Goal: Find contact information: Obtain details needed to contact an individual or organization

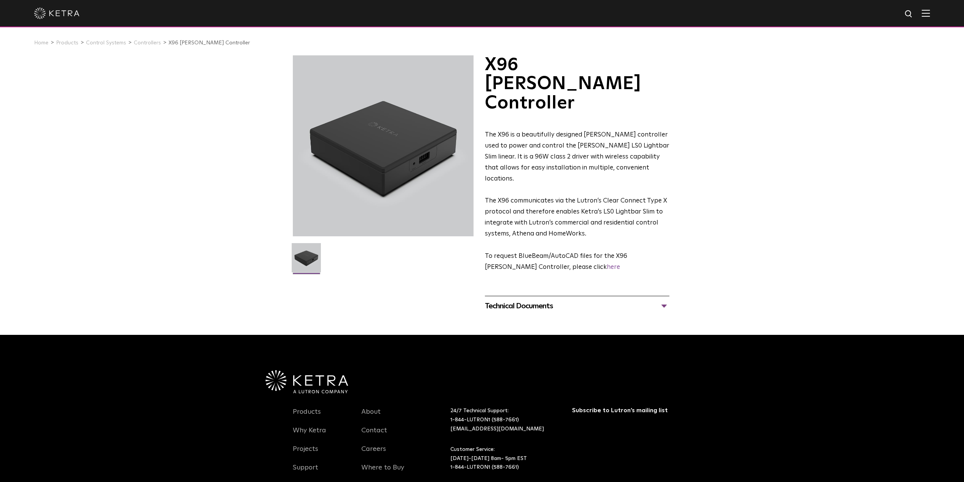
click at [930, 10] on img at bounding box center [926, 12] width 8 height 7
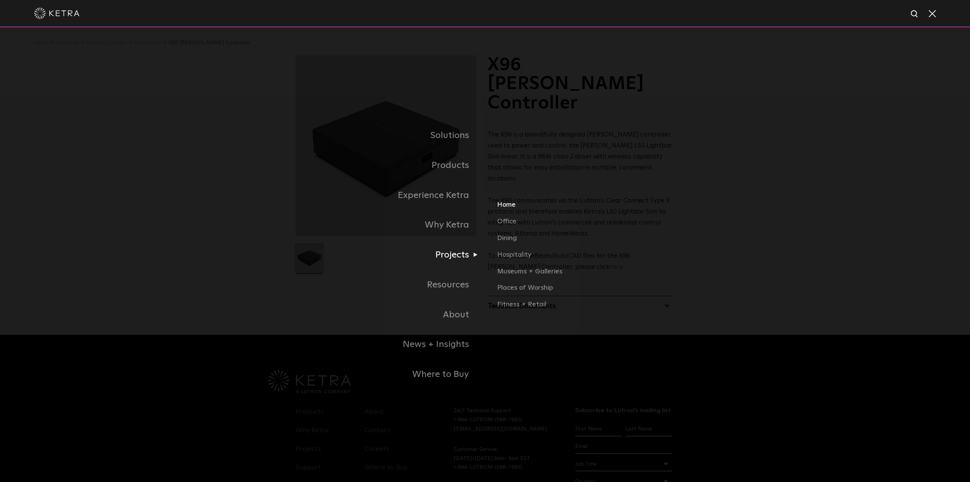
click at [503, 206] on link "Home" at bounding box center [585, 208] width 177 height 17
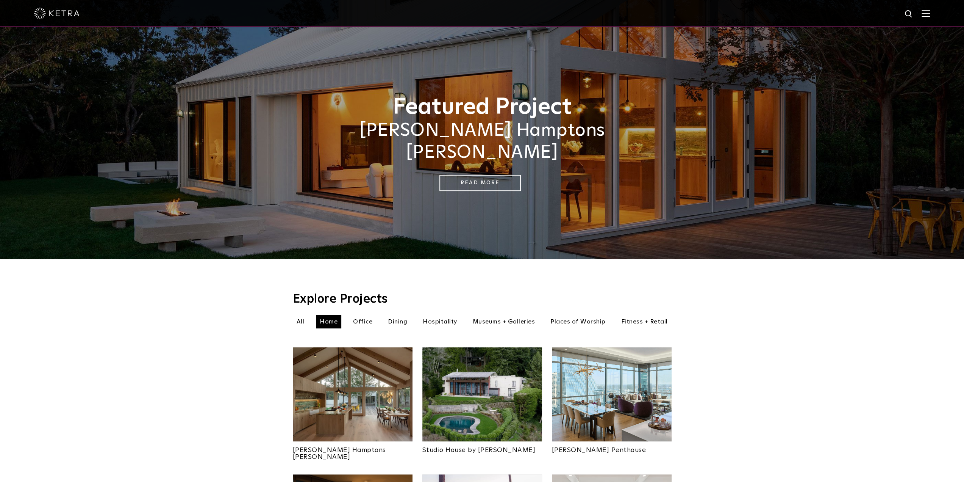
click at [326, 382] on img at bounding box center [353, 394] width 120 height 94
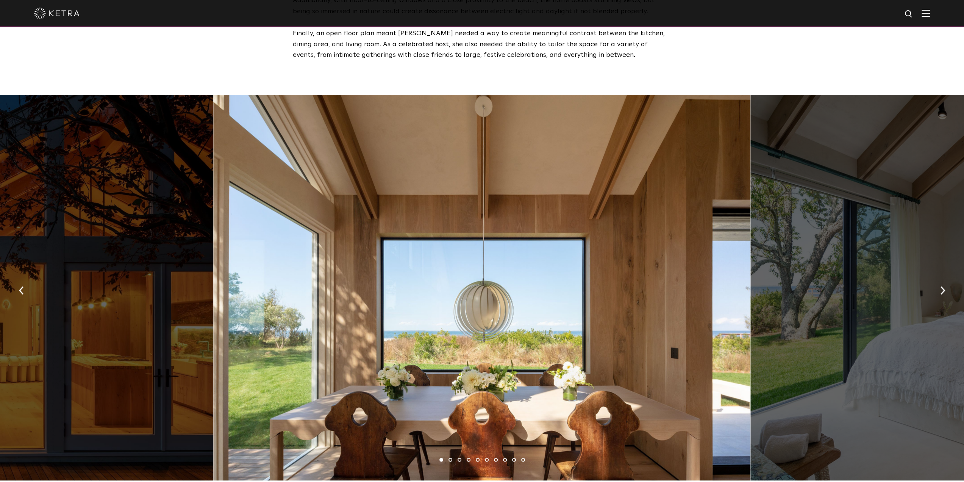
scroll to position [1099, 0]
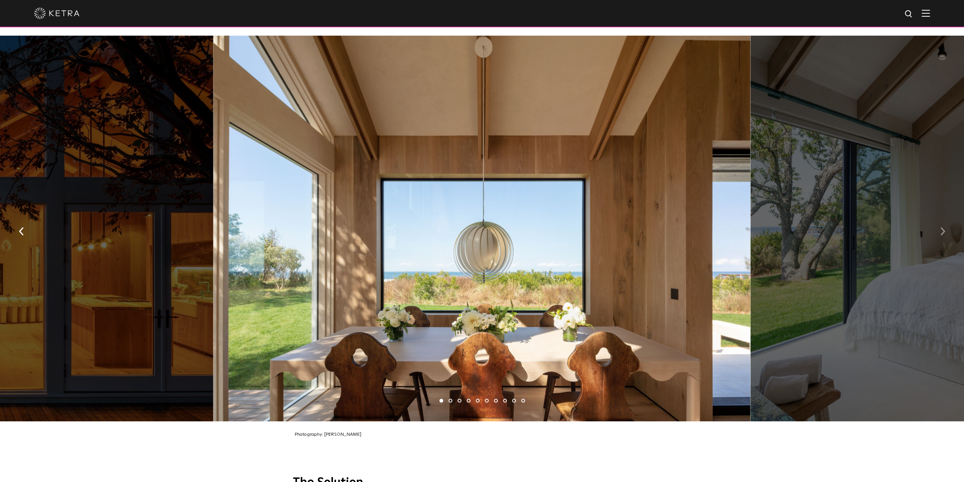
click at [944, 227] on img "button" at bounding box center [942, 231] width 5 height 8
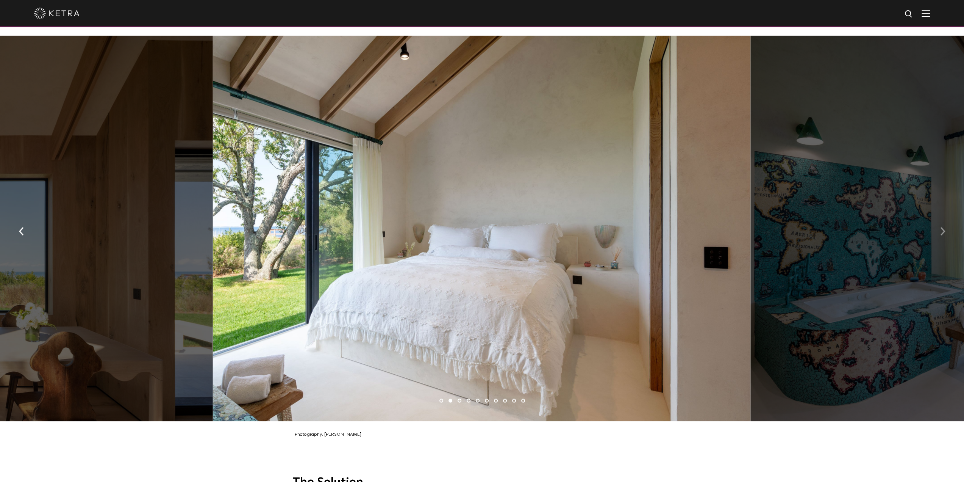
click at [944, 227] on img "button" at bounding box center [942, 231] width 5 height 8
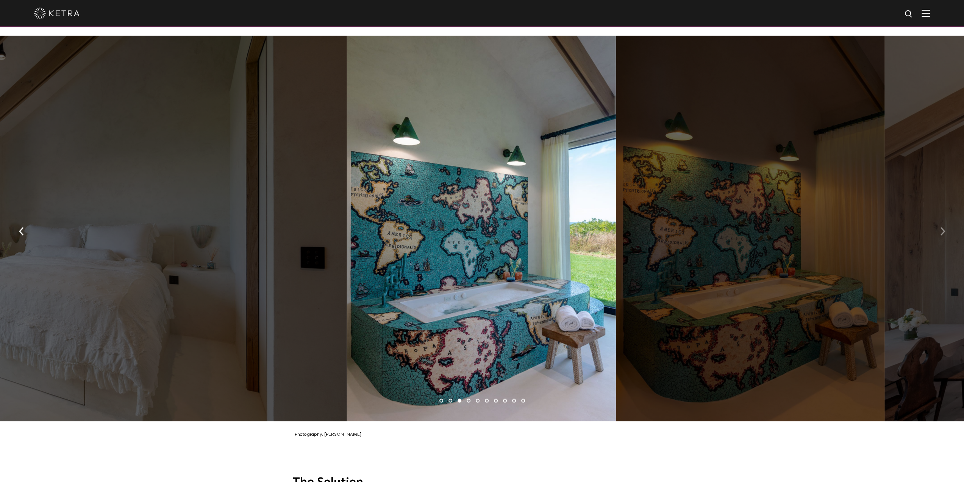
click at [944, 227] on img "button" at bounding box center [942, 231] width 5 height 8
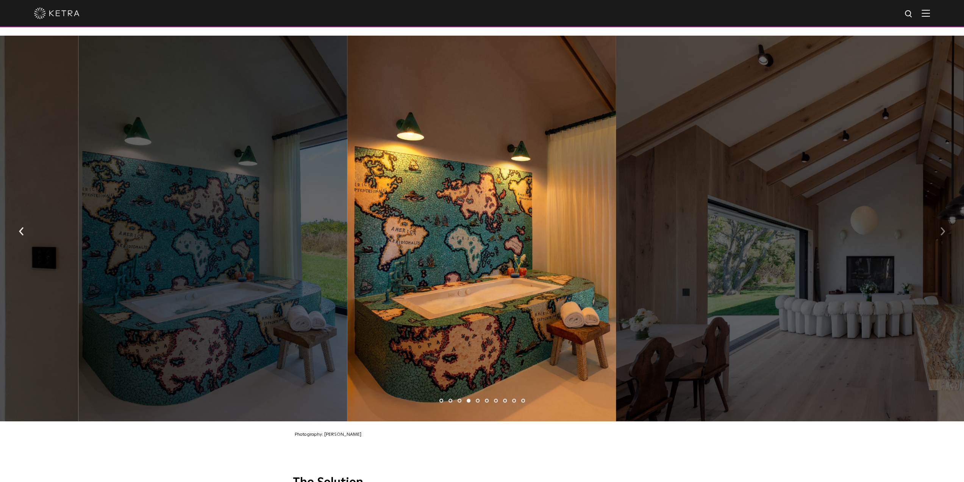
click at [944, 227] on img "button" at bounding box center [942, 231] width 5 height 8
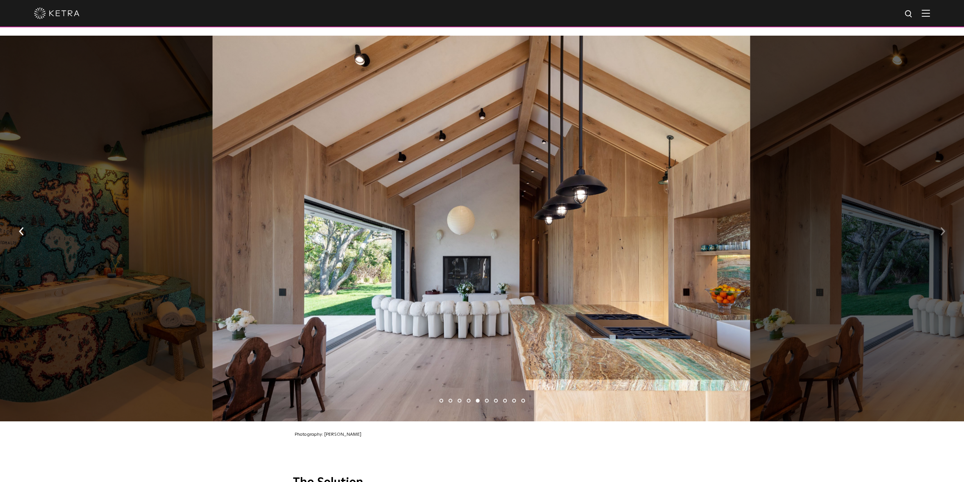
click at [940, 227] on button "button" at bounding box center [943, 230] width 16 height 26
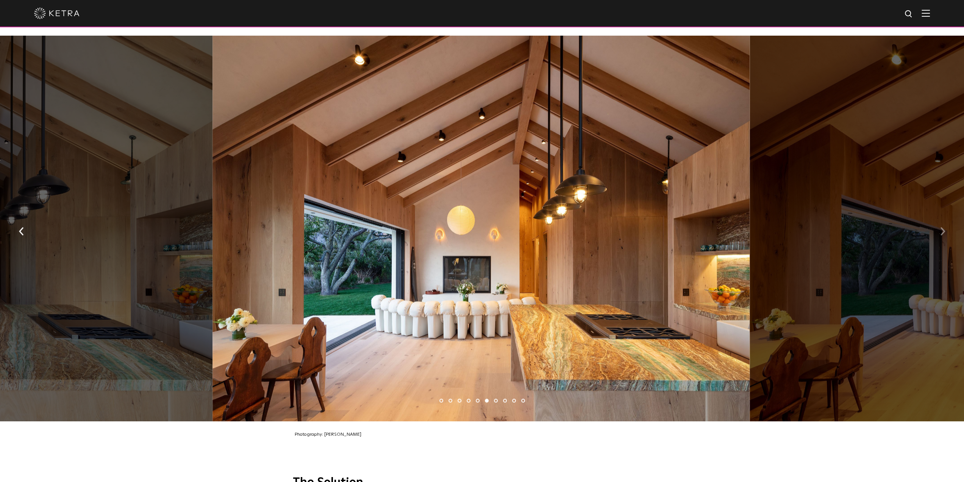
click at [943, 227] on img "button" at bounding box center [942, 231] width 5 height 8
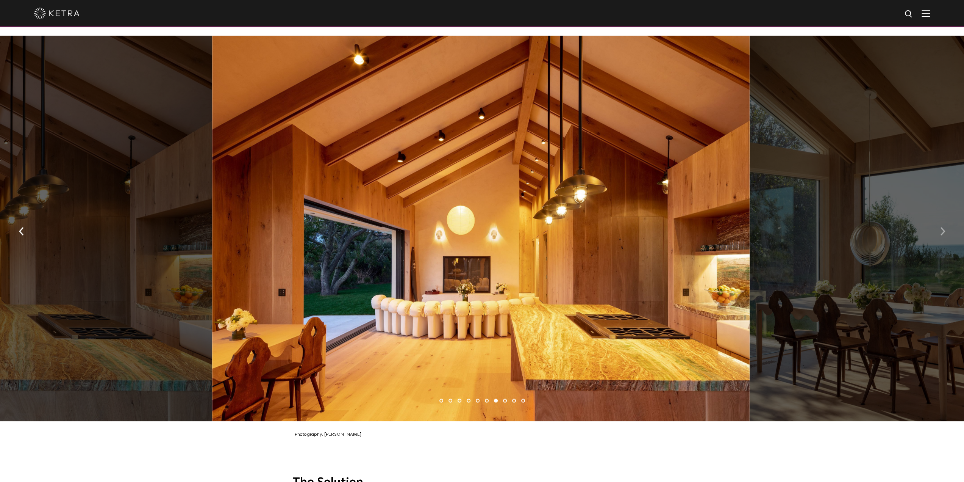
click at [943, 227] on img "button" at bounding box center [942, 231] width 5 height 8
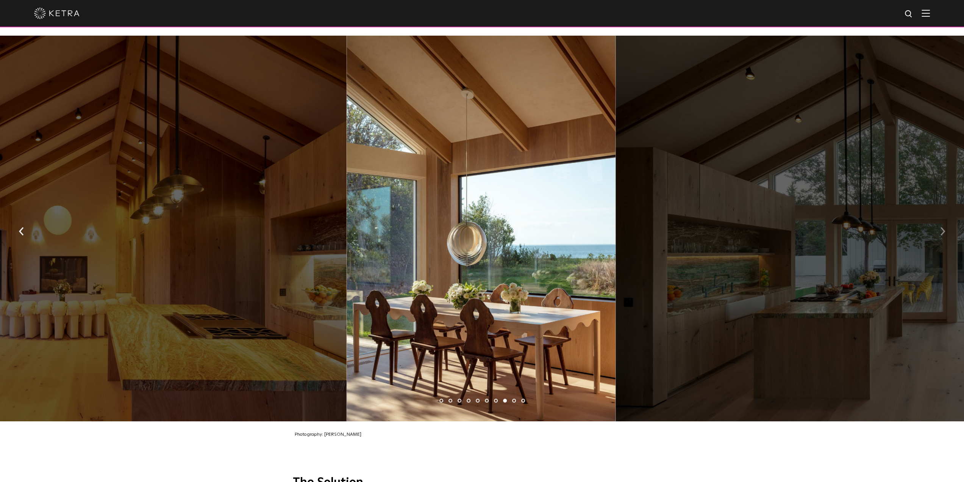
click at [943, 227] on img "button" at bounding box center [942, 231] width 5 height 8
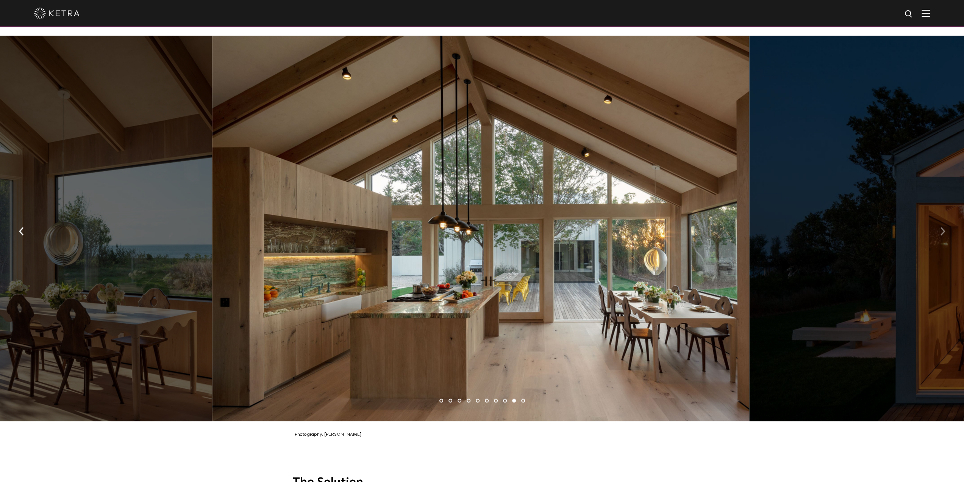
click at [942, 227] on img "button" at bounding box center [942, 231] width 5 height 8
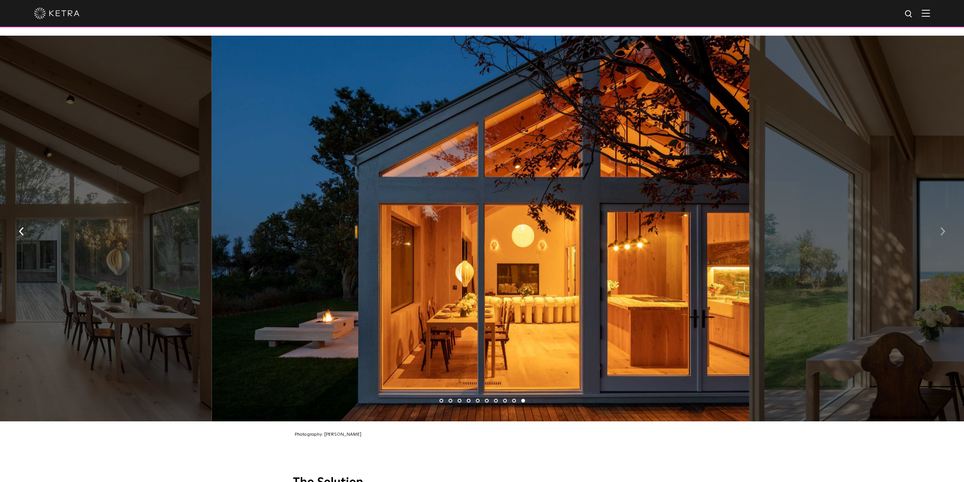
click at [940, 222] on button "button" at bounding box center [943, 230] width 16 height 26
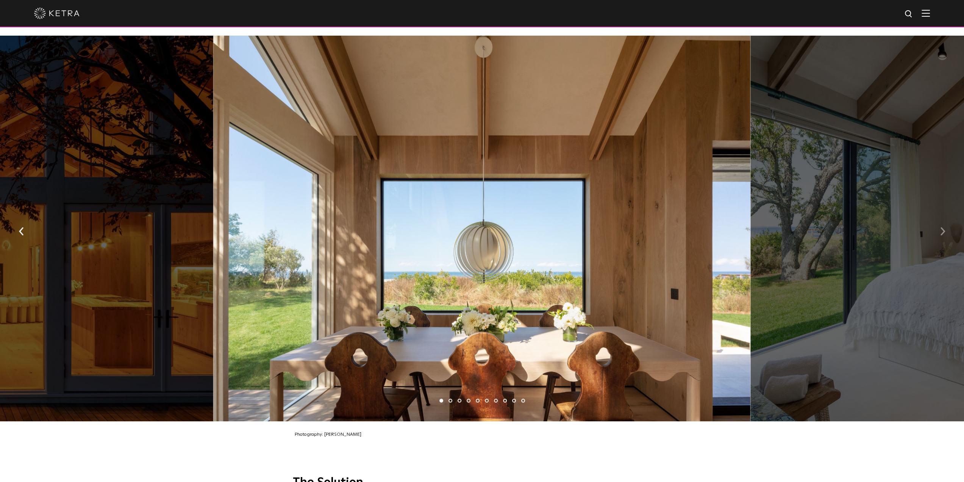
click at [940, 221] on button "button" at bounding box center [943, 230] width 16 height 26
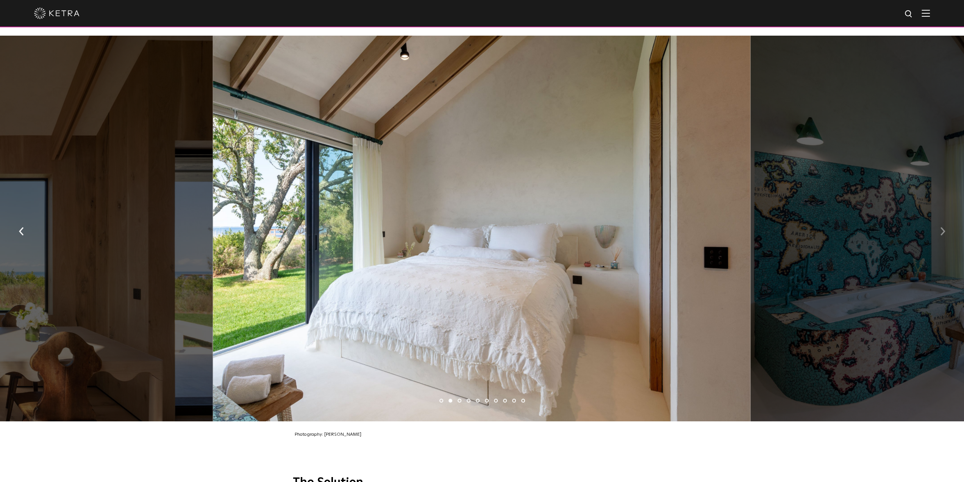
click at [940, 221] on button "button" at bounding box center [943, 230] width 16 height 26
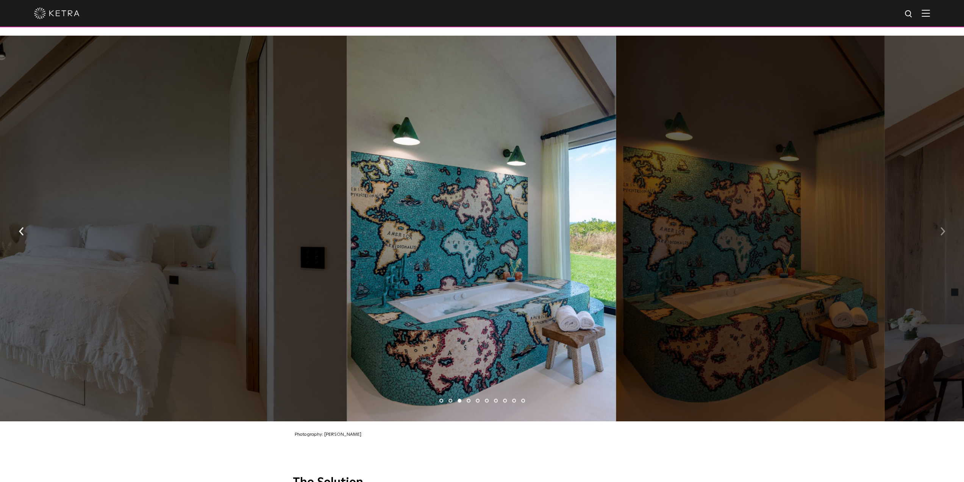
click at [940, 221] on button "button" at bounding box center [943, 230] width 16 height 26
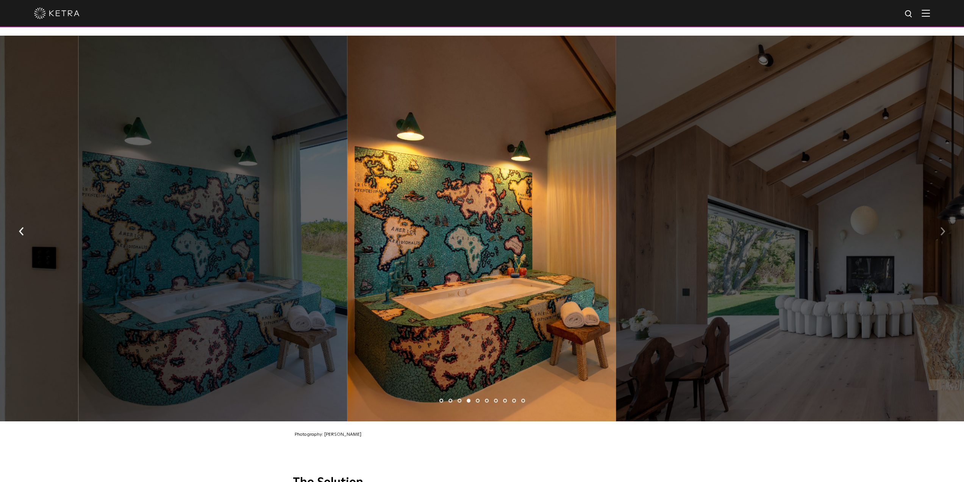
click at [944, 227] on img "button" at bounding box center [942, 231] width 5 height 8
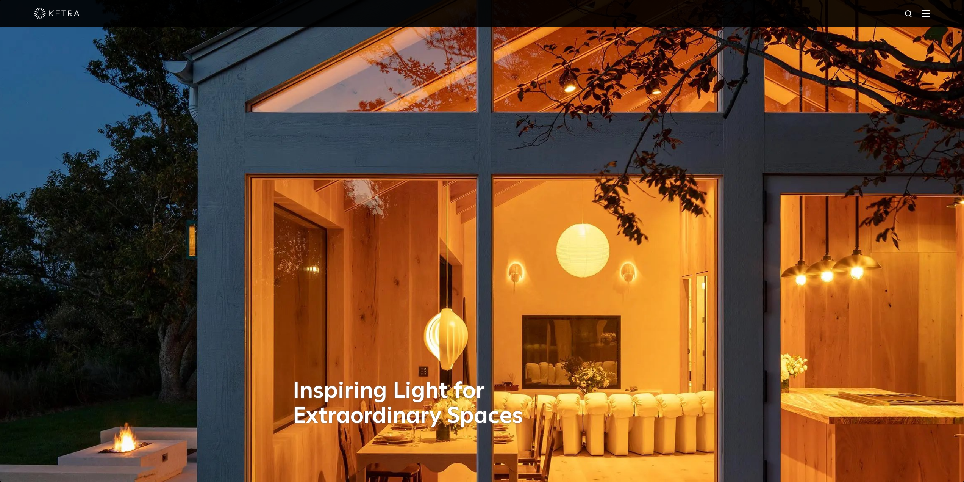
click at [930, 10] on img at bounding box center [926, 12] width 8 height 7
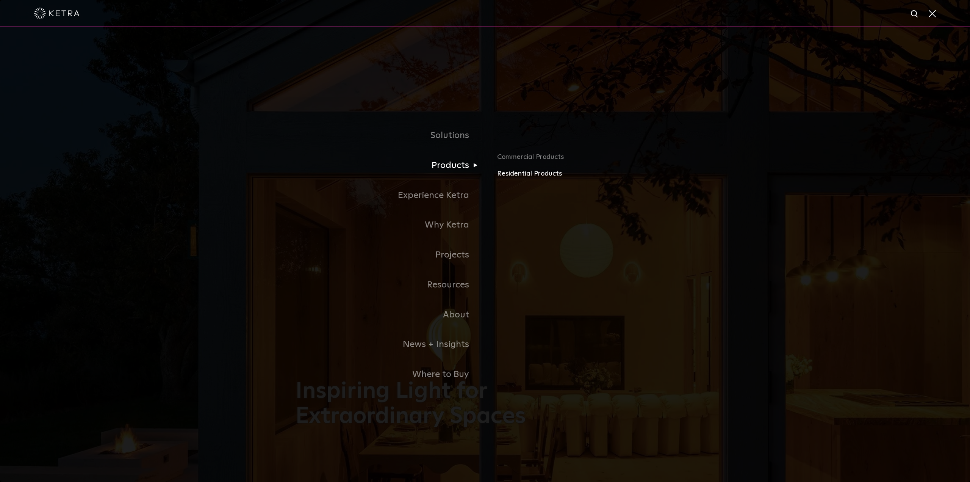
click at [510, 173] on link "Residential Products" at bounding box center [585, 173] width 177 height 11
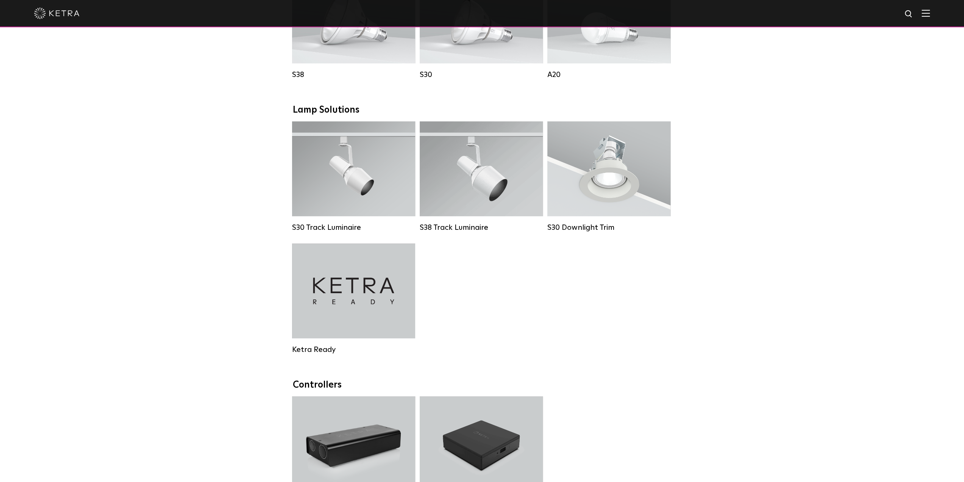
scroll to position [508, 0]
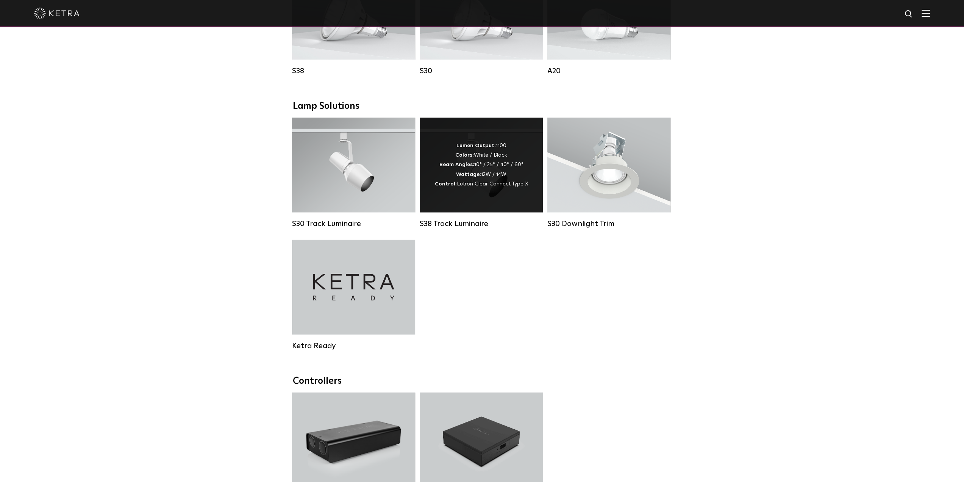
click at [455, 185] on div "Lumen Output: 1100 Colors: White / Black Beam Angles: 10° / 25° / 40° / 60° Wat…" at bounding box center [481, 165] width 93 height 48
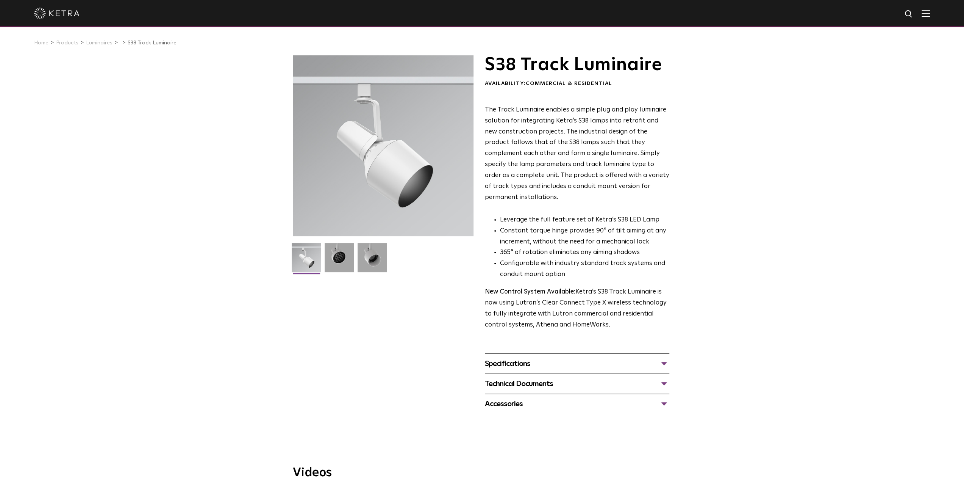
click at [930, 16] on img at bounding box center [926, 12] width 8 height 7
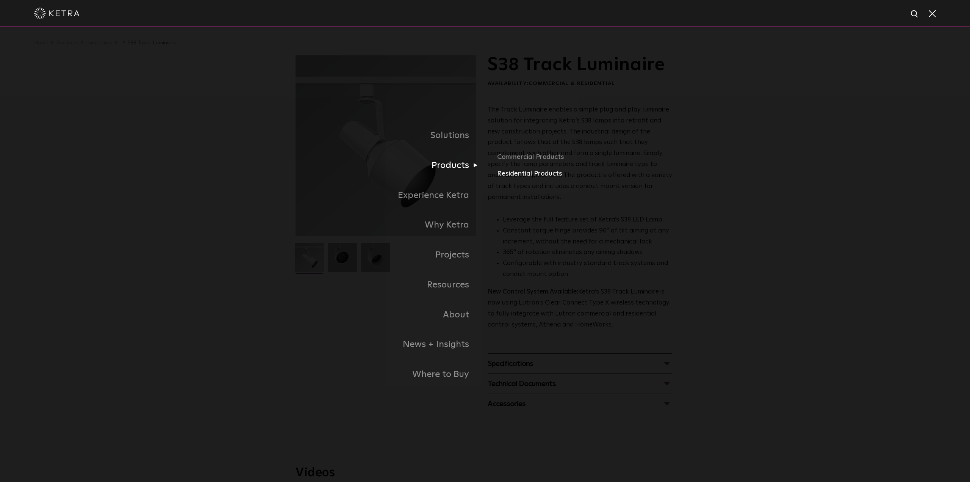
click at [525, 174] on link "Residential Products" at bounding box center [585, 173] width 177 height 11
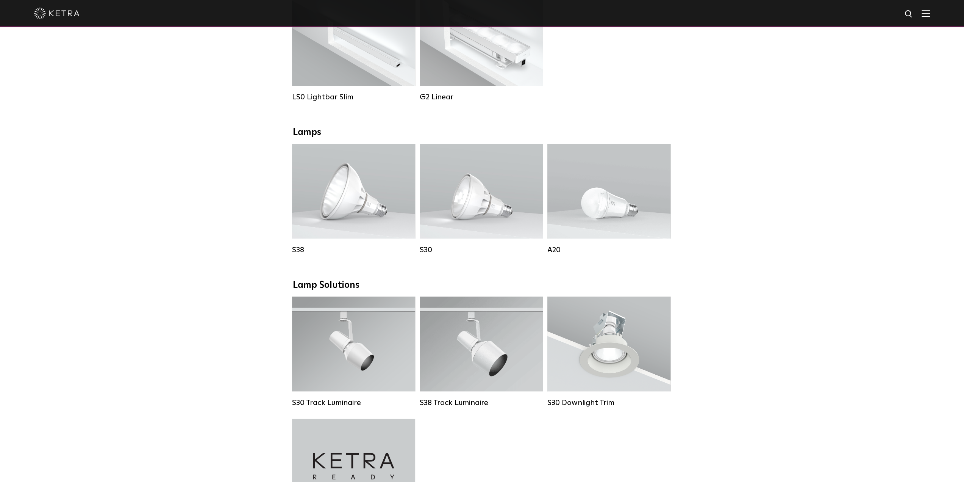
scroll to position [341, 0]
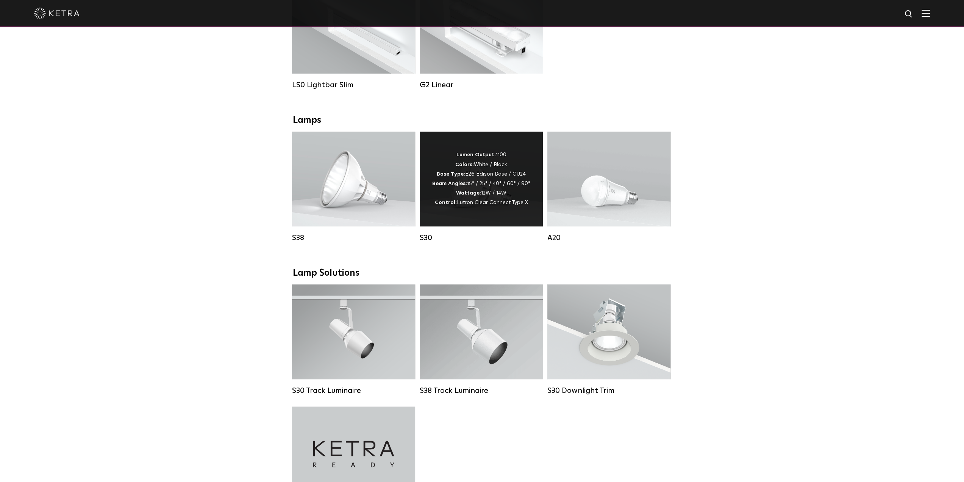
click at [499, 219] on div "Lumen Output: 1100 Colors: White / Black Base Type: E26 Edison Base / GU24 Beam…" at bounding box center [481, 178] width 123 height 95
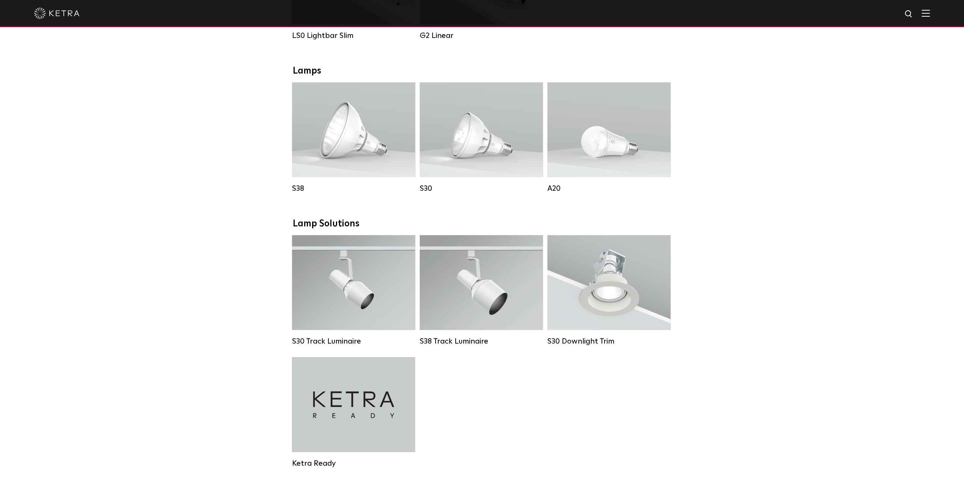
scroll to position [417, 0]
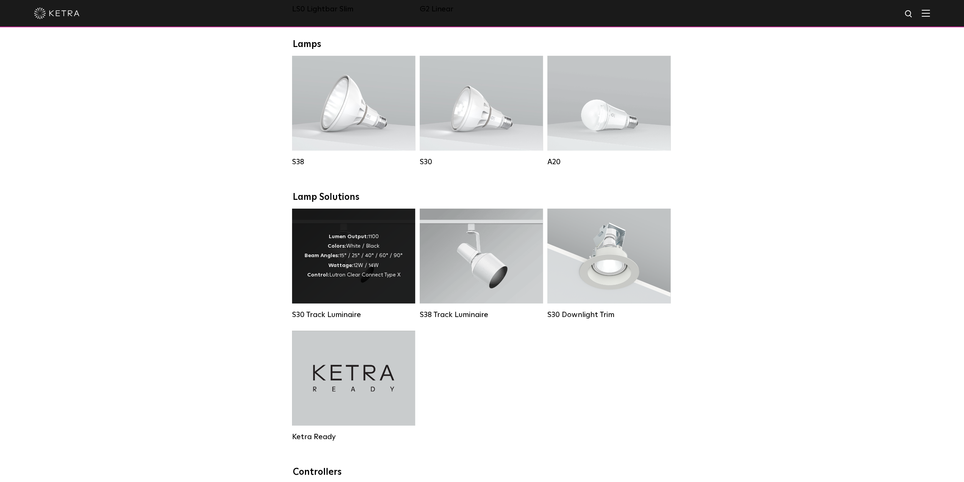
click at [371, 302] on div "Lumen Output: 1100 Colors: White / Black Beam Angles: 15° / 25° / 40° / 60° / 9…" at bounding box center [353, 255] width 123 height 95
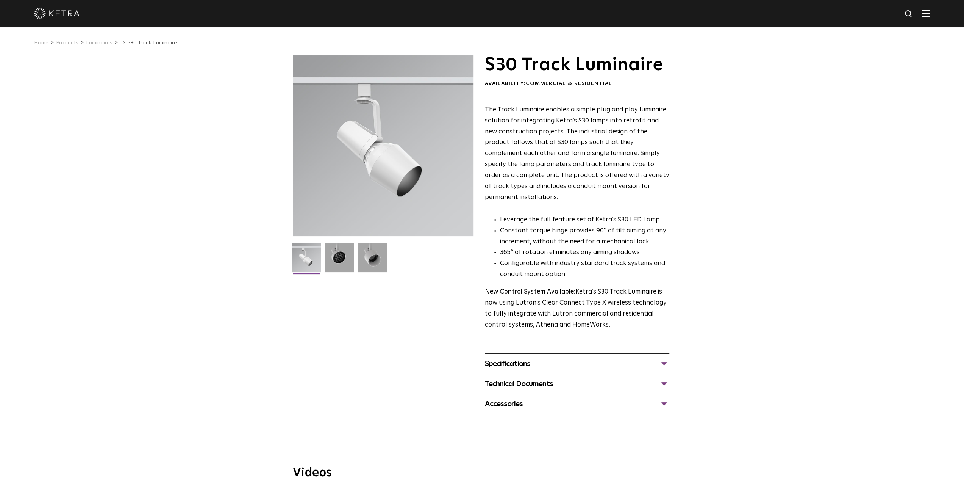
click at [536, 357] on div "Specifications" at bounding box center [577, 363] width 185 height 12
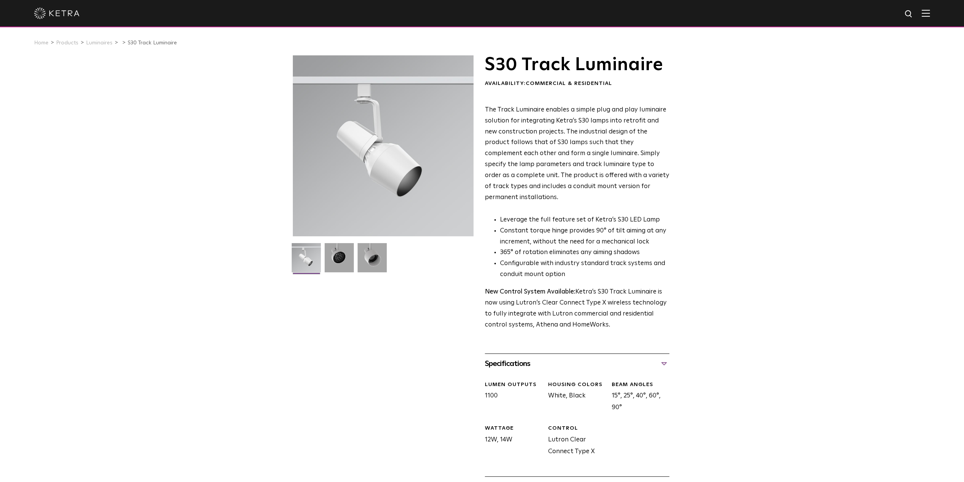
click at [930, 13] on img at bounding box center [926, 12] width 8 height 7
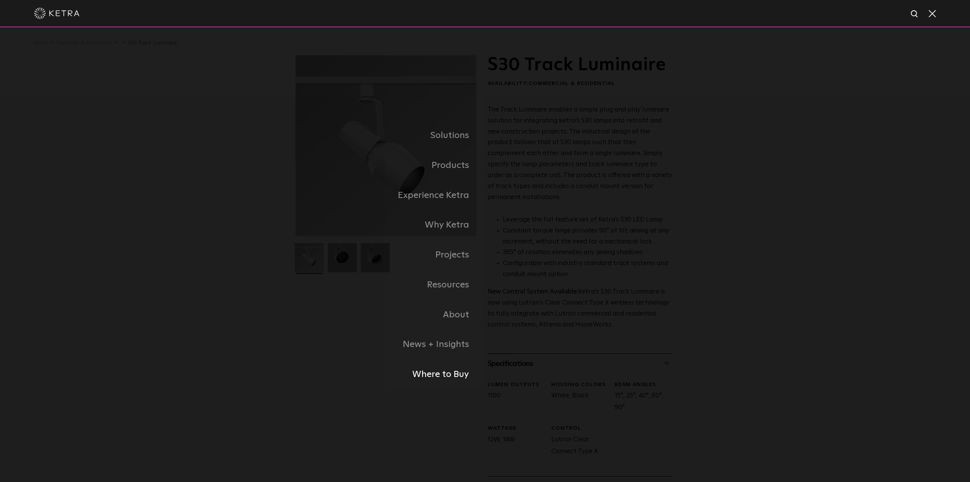
click at [438, 372] on link "Where to Buy" at bounding box center [390, 374] width 189 height 30
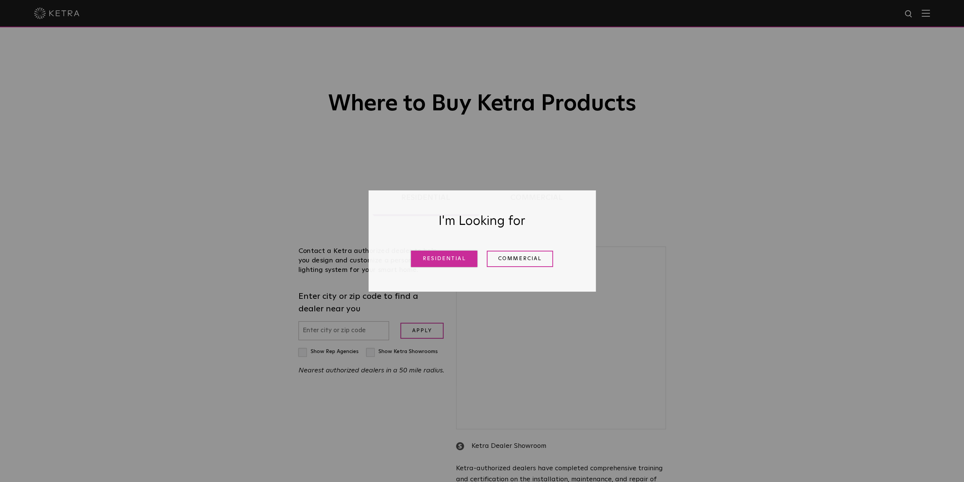
click at [455, 264] on link "Residential" at bounding box center [444, 258] width 66 height 16
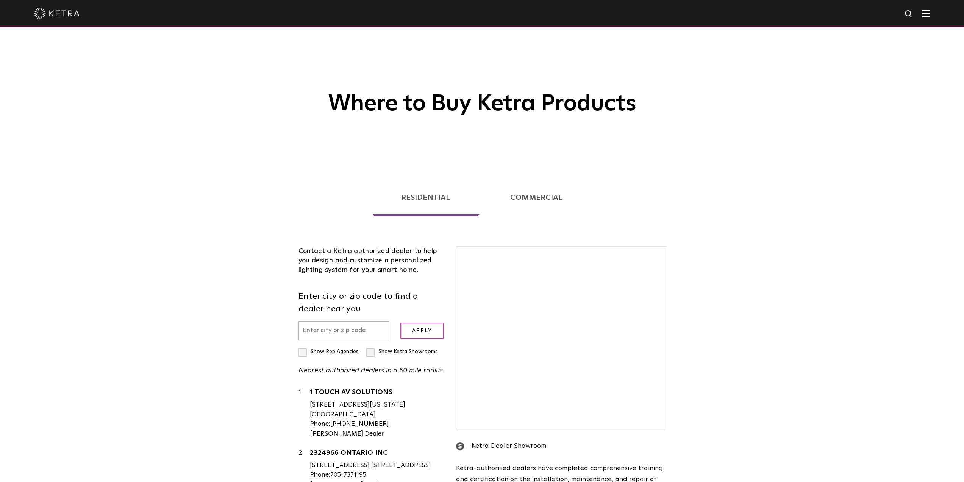
scroll to position [193, 0]
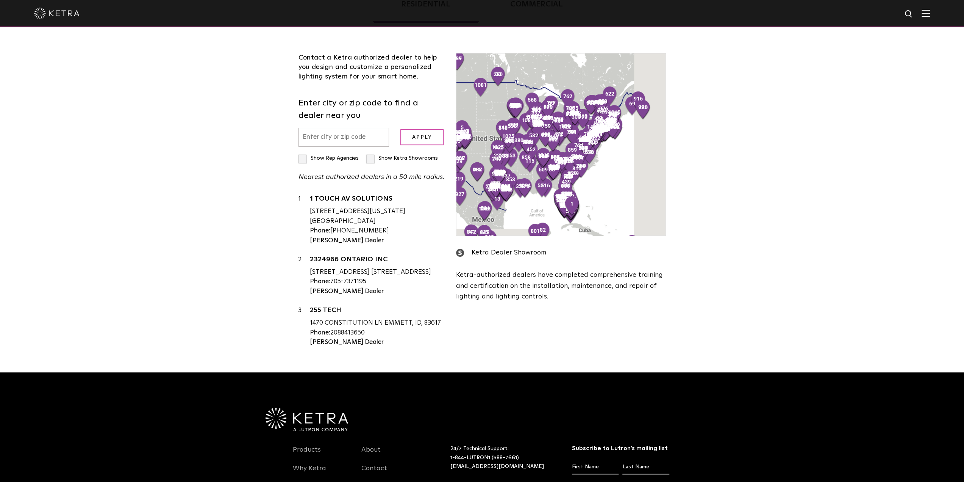
click at [311, 138] on input "text" at bounding box center [344, 137] width 91 height 19
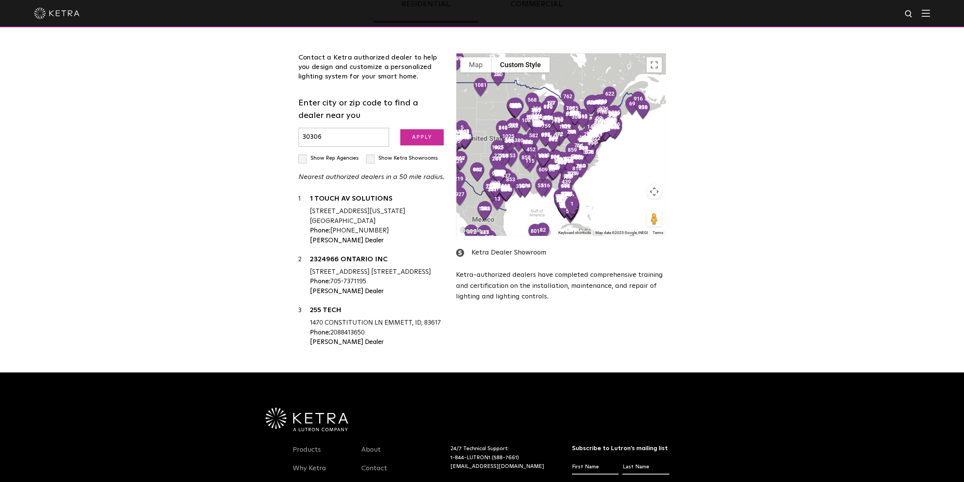
type input "30306"
click at [409, 136] on input "Apply" at bounding box center [421, 137] width 43 height 16
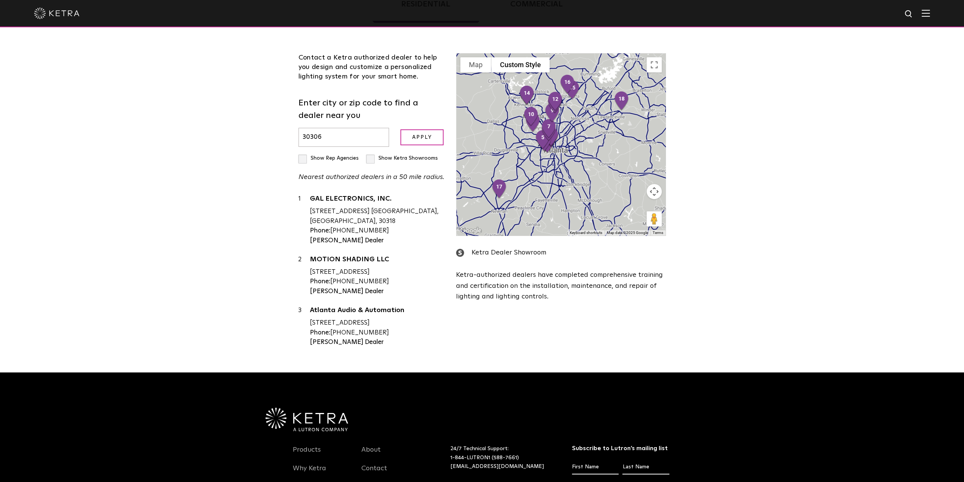
click at [303, 160] on label "Show Rep Agencies" at bounding box center [329, 157] width 60 height 5
click at [303, 157] on input "Show Rep Agencies" at bounding box center [301, 154] width 5 height 5
checkbox input "true"
